Goal: Task Accomplishment & Management: Manage account settings

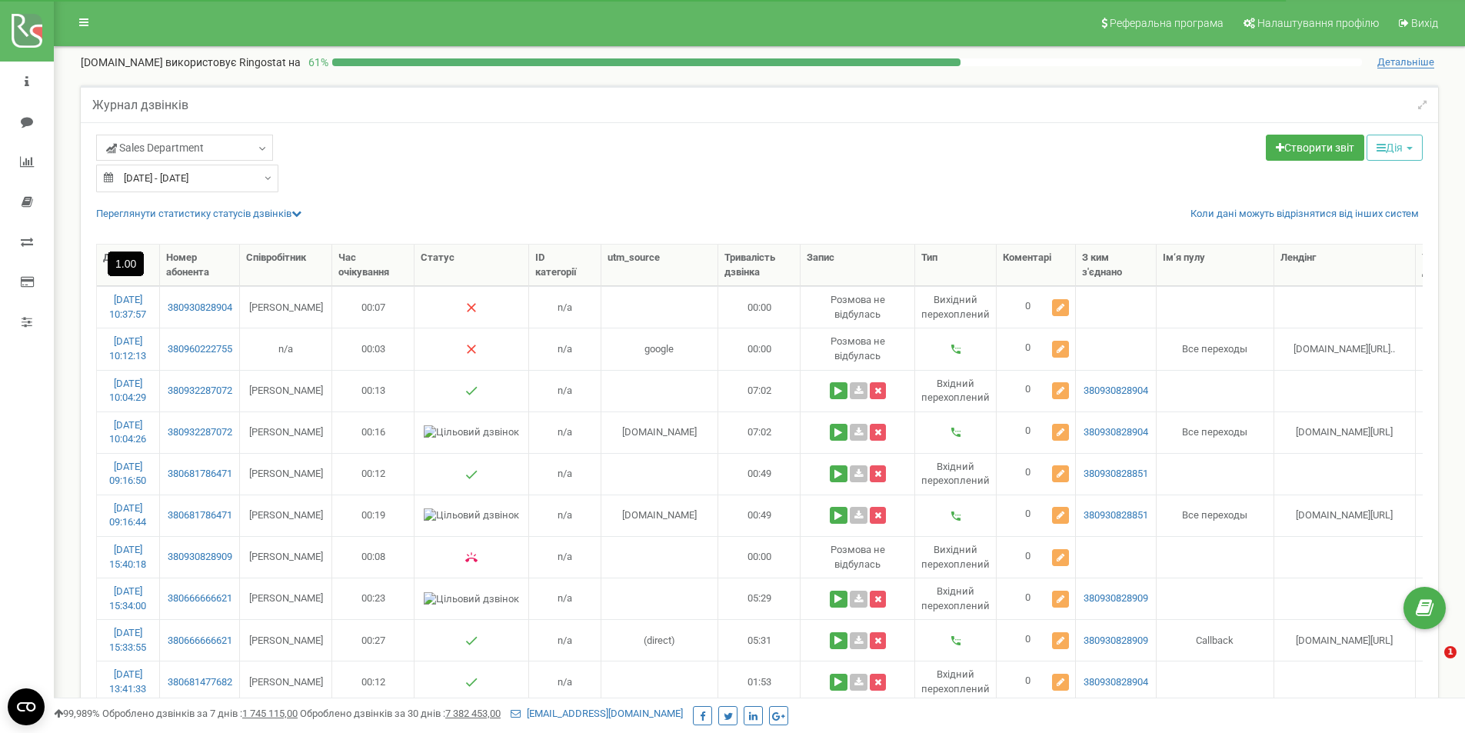
select select "100"
click at [184, 145] on span "Sales Department" at bounding box center [155, 147] width 98 height 15
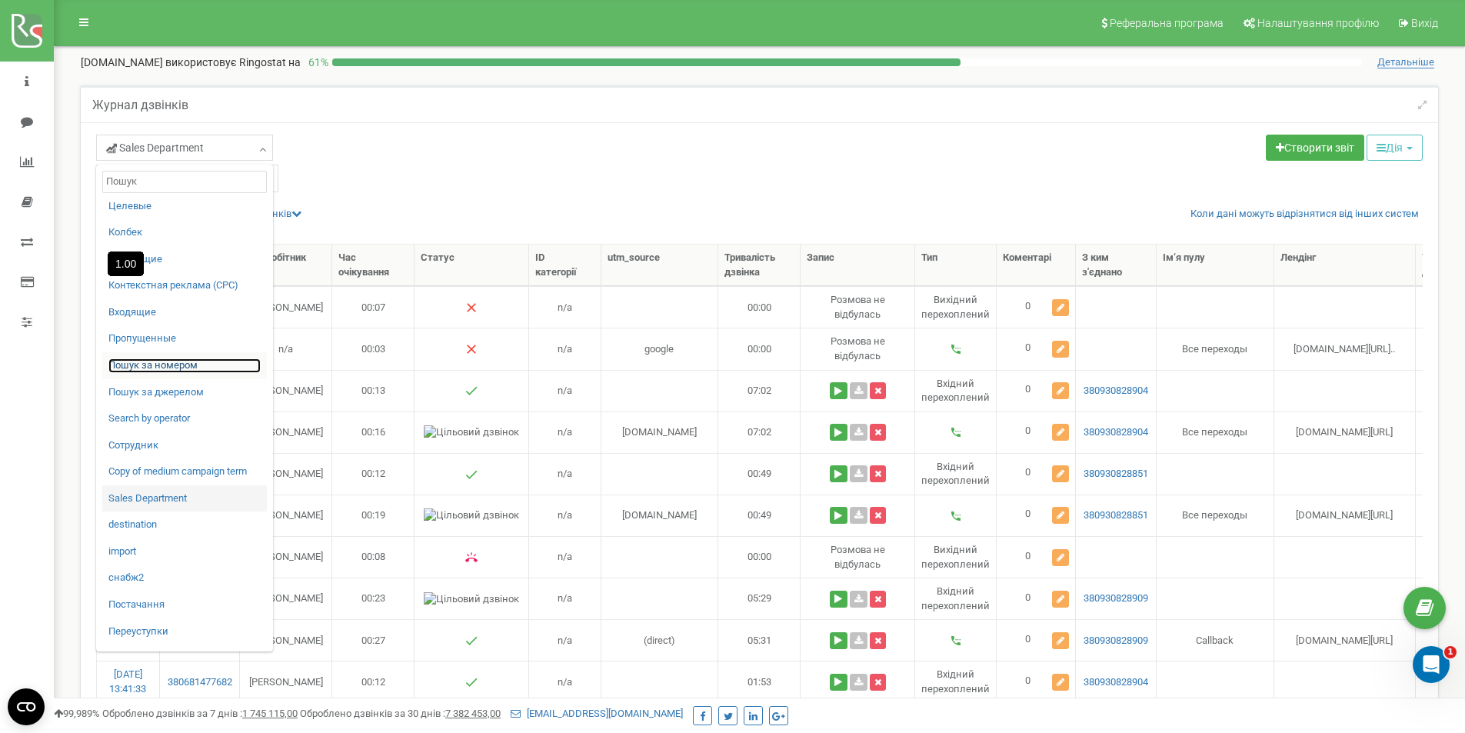
click at [161, 369] on link "Пошук за номером" at bounding box center [184, 365] width 152 height 15
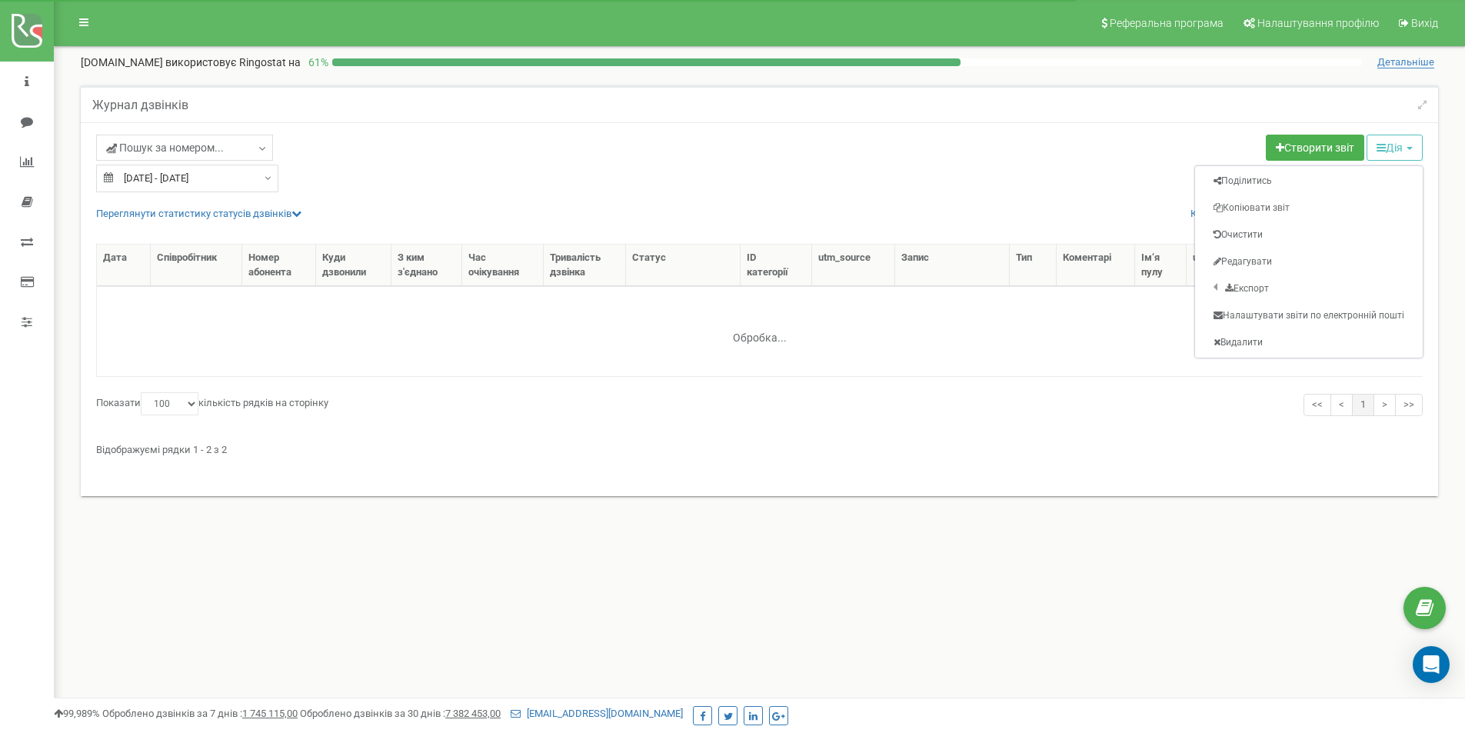
select select "100"
click at [1312, 267] on link "Редагувати" at bounding box center [1309, 262] width 222 height 24
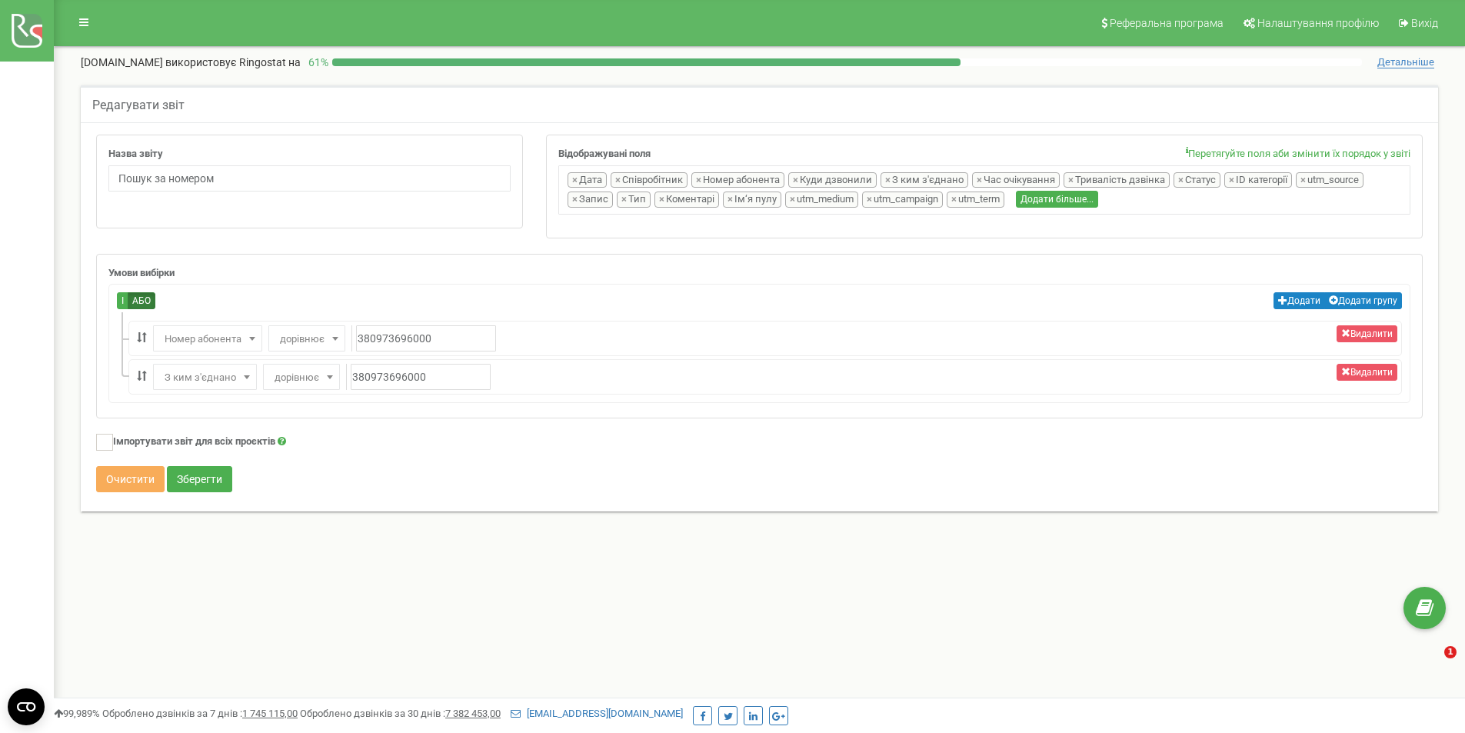
select select "userfield"
select select "connected_with"
drag, startPoint x: 372, startPoint y: 335, endPoint x: 475, endPoint y: 338, distance: 103.9
click at [475, 338] on input "380973696000" at bounding box center [426, 338] width 140 height 26
paste input "507668324"
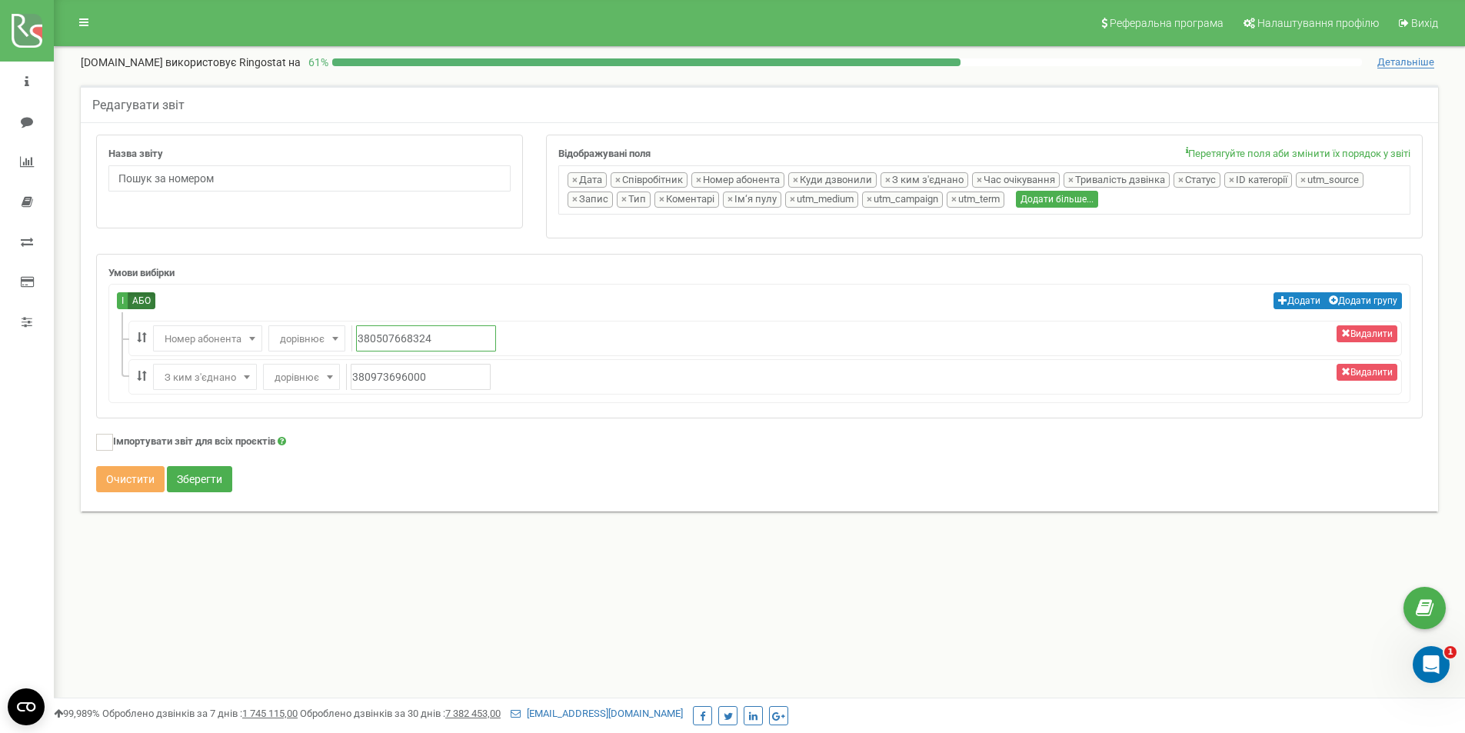
type input "380507668324"
drag, startPoint x: 368, startPoint y: 377, endPoint x: 471, endPoint y: 378, distance: 103.1
click at [471, 378] on input "380973696000" at bounding box center [421, 377] width 140 height 26
paste input "0507668324"
type input "380507668324"
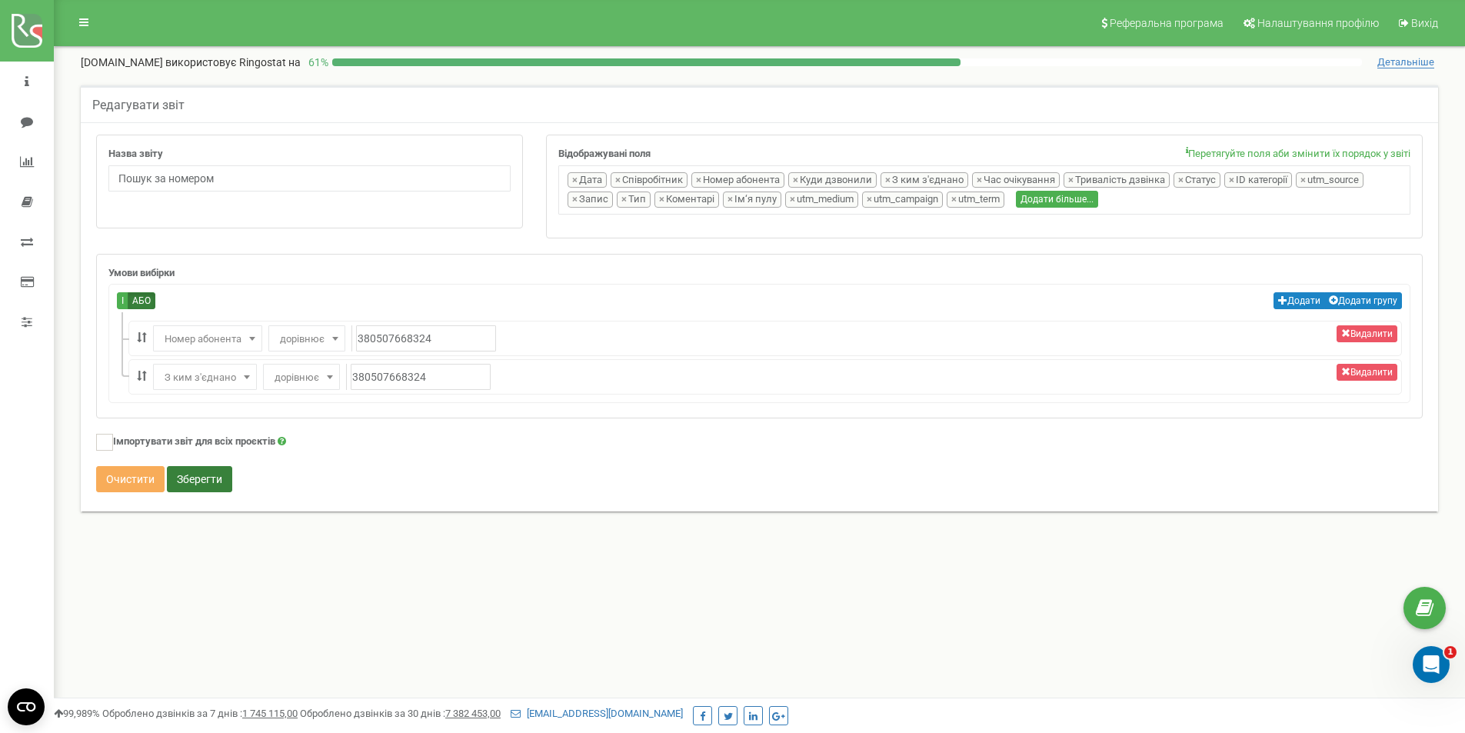
click at [198, 484] on button "Зберегти" at bounding box center [199, 479] width 65 height 26
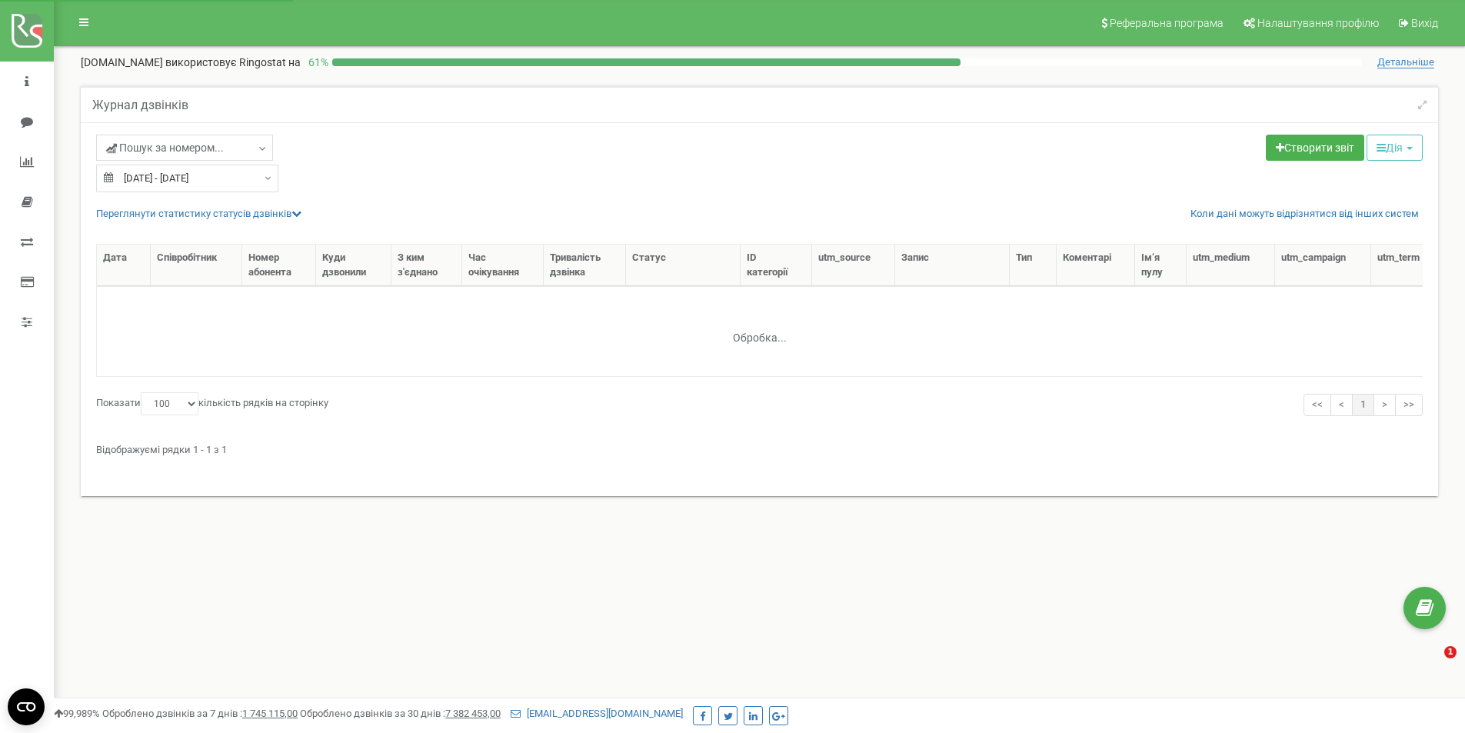
select select "100"
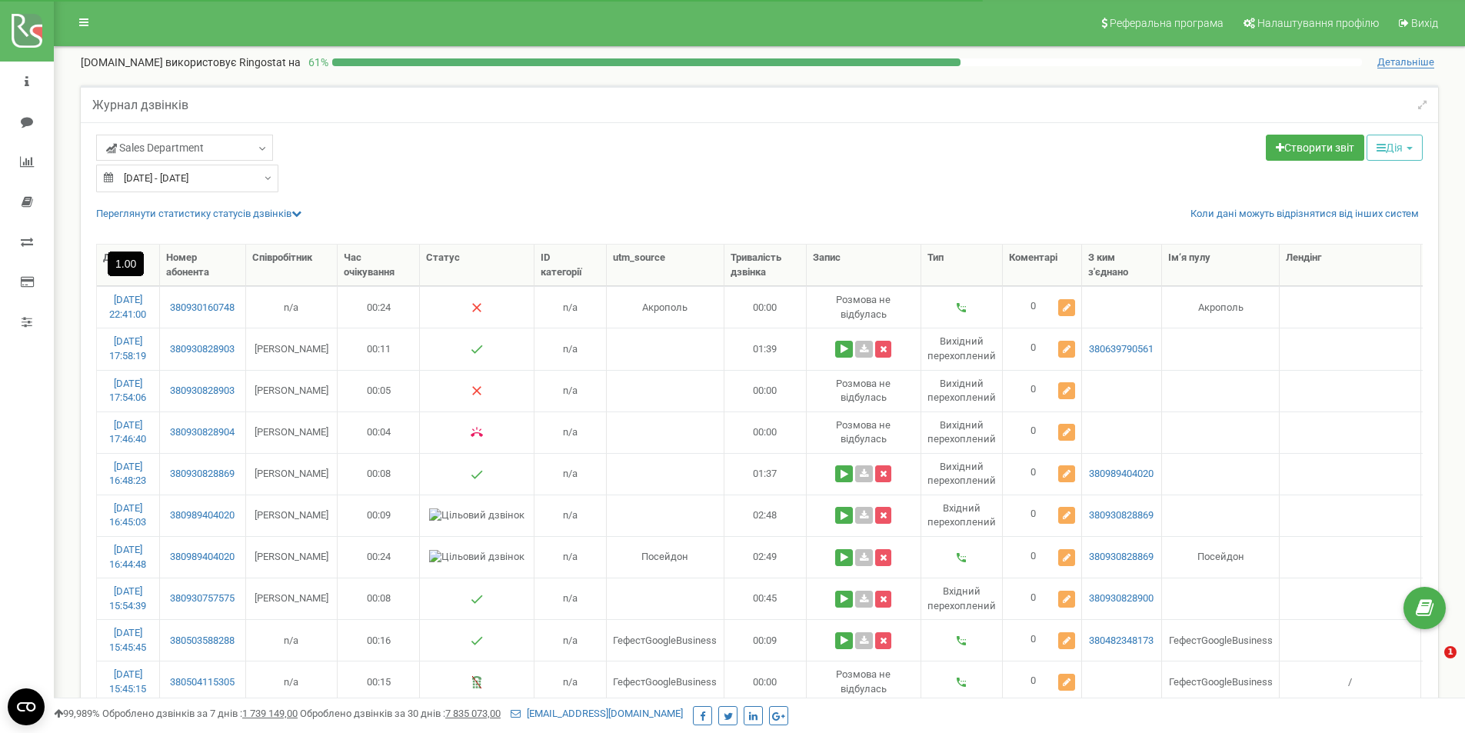
select select "100"
click at [204, 153] on span "Sales Department" at bounding box center [155, 147] width 98 height 15
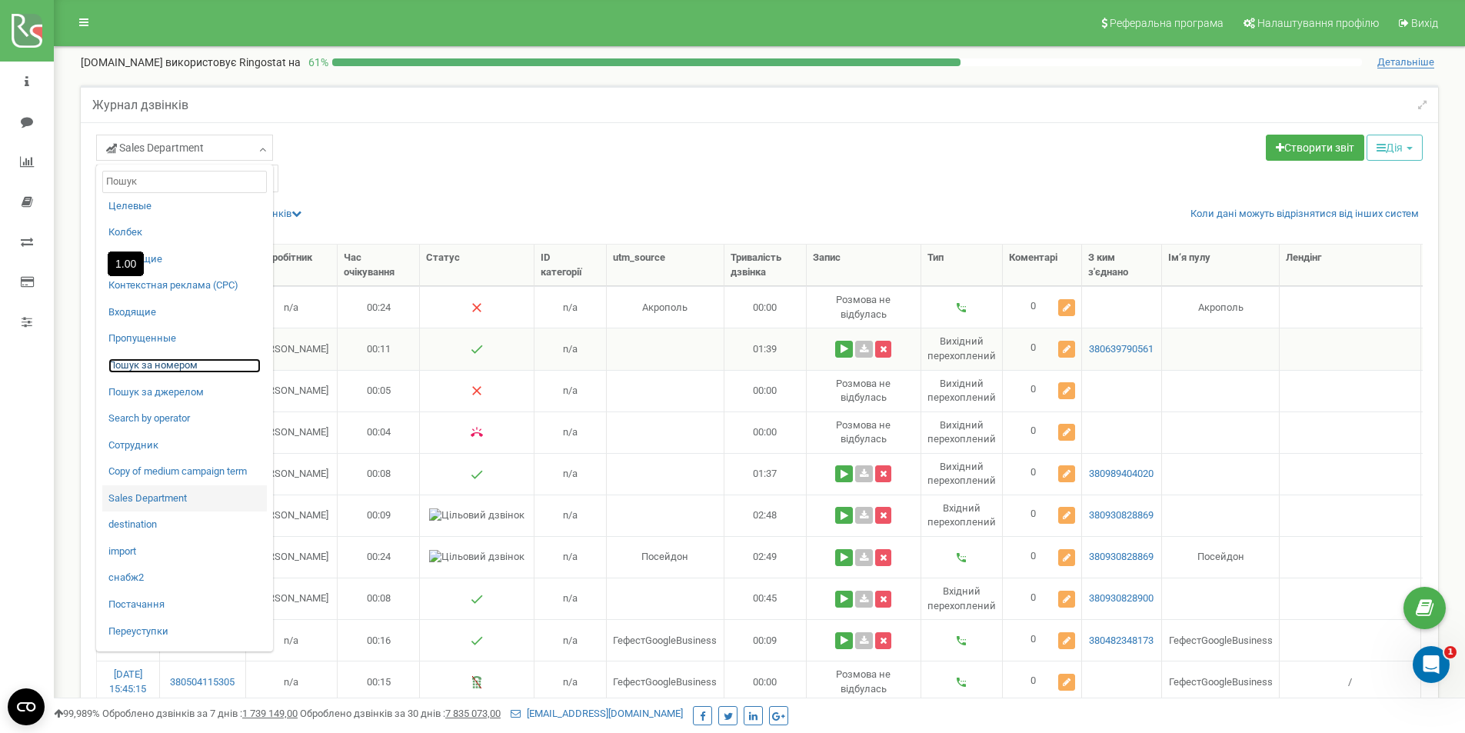
click at [178, 365] on link "Пошук за номером" at bounding box center [184, 365] width 152 height 15
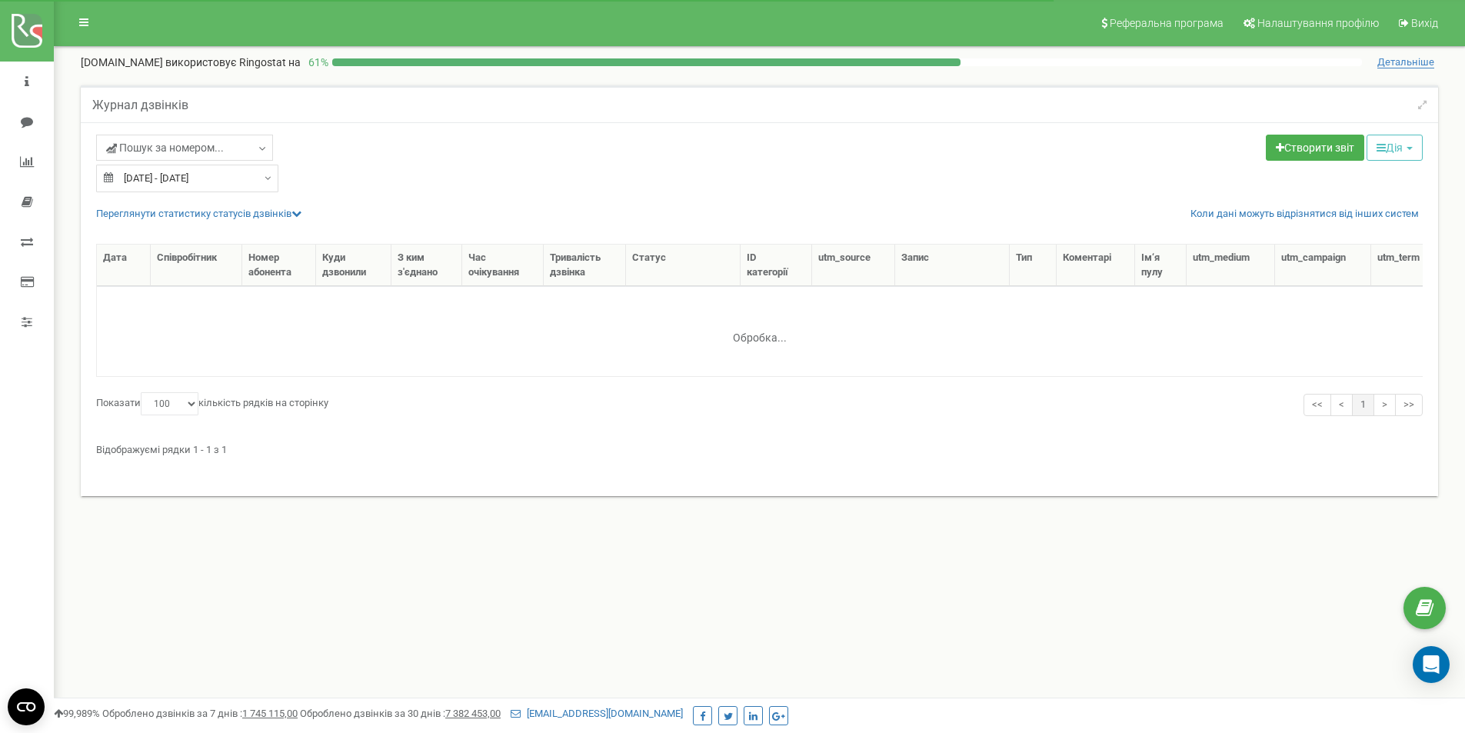
select select "100"
click at [1400, 144] on button "Дія" at bounding box center [1395, 148] width 56 height 26
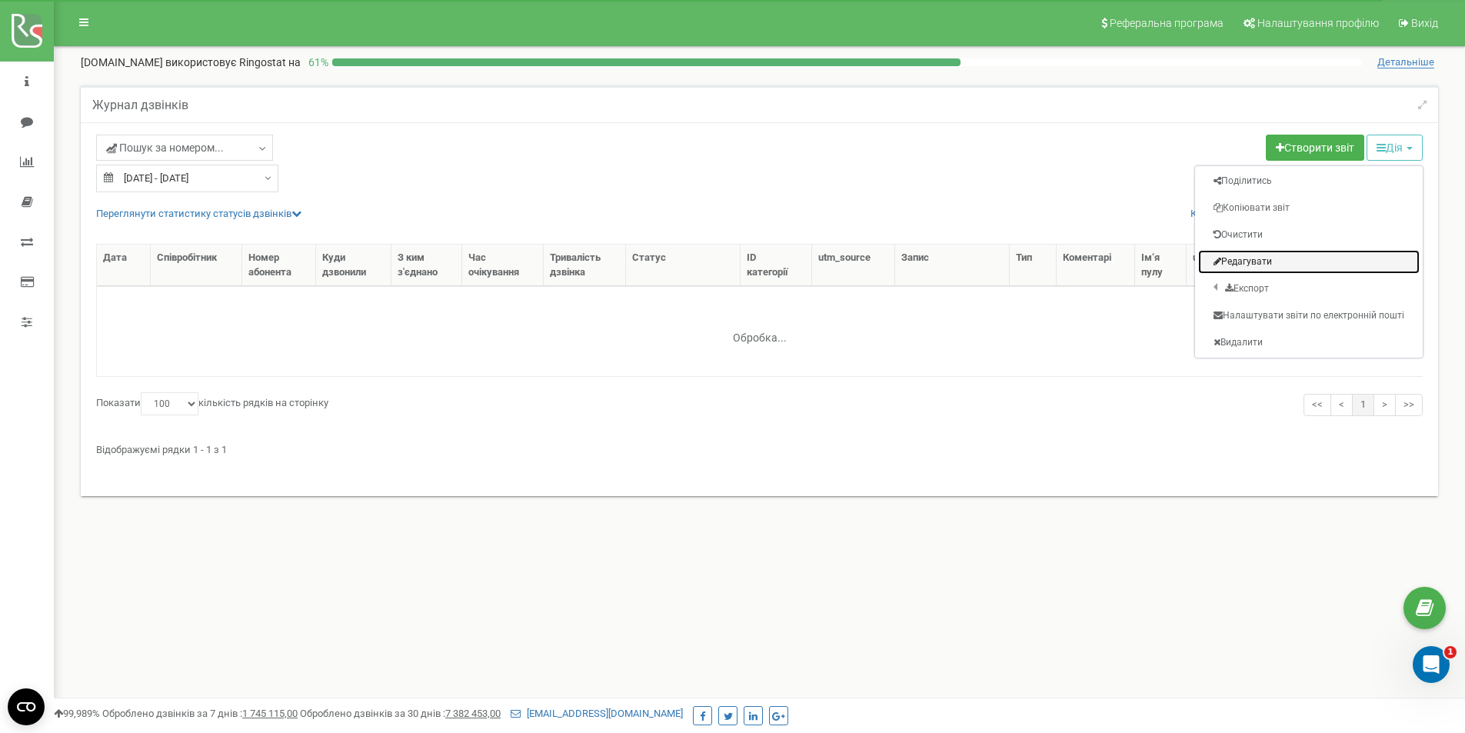
click at [1270, 265] on link "Редагувати" at bounding box center [1309, 262] width 222 height 24
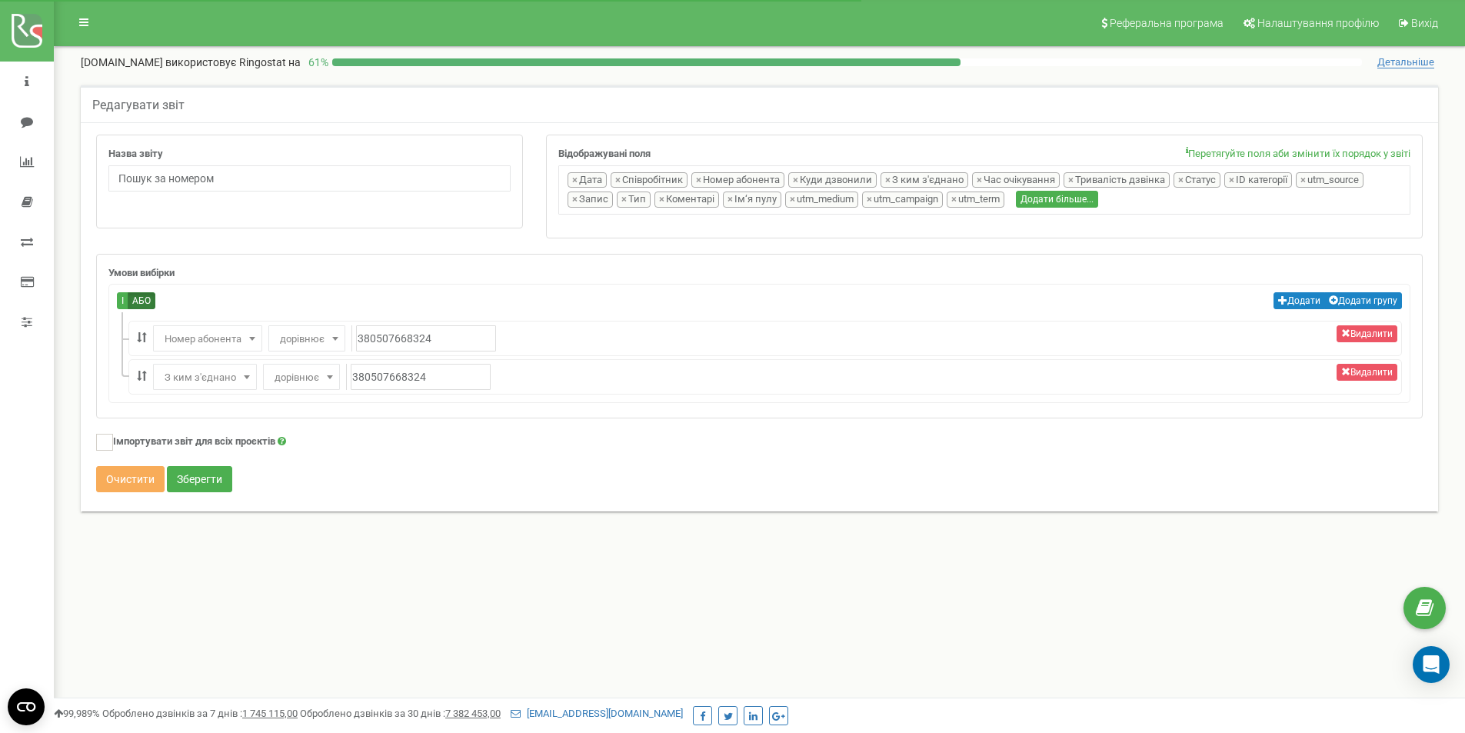
select select "userfield"
select select "connected_with"
drag, startPoint x: 372, startPoint y: 341, endPoint x: 532, endPoint y: 345, distance: 160.0
click at [532, 345] on li "Видалити ------ Куди дзвонили Тривалість Тривалість дзвінка Статус Номер абонен…" at bounding box center [765, 338] width 1274 height 35
click at [195, 475] on button "Зберегти" at bounding box center [199, 479] width 65 height 26
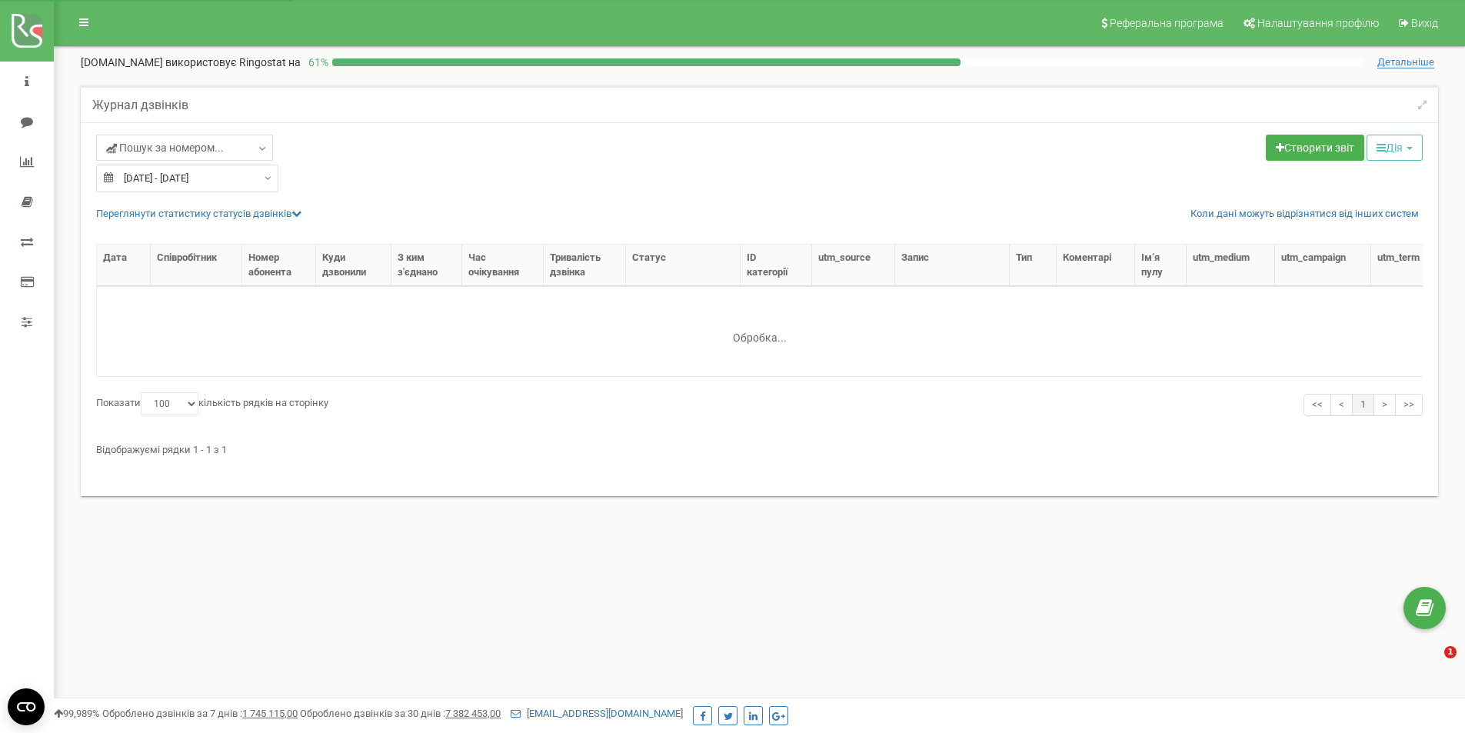
select select "100"
